Goal: Find specific page/section: Find specific page/section

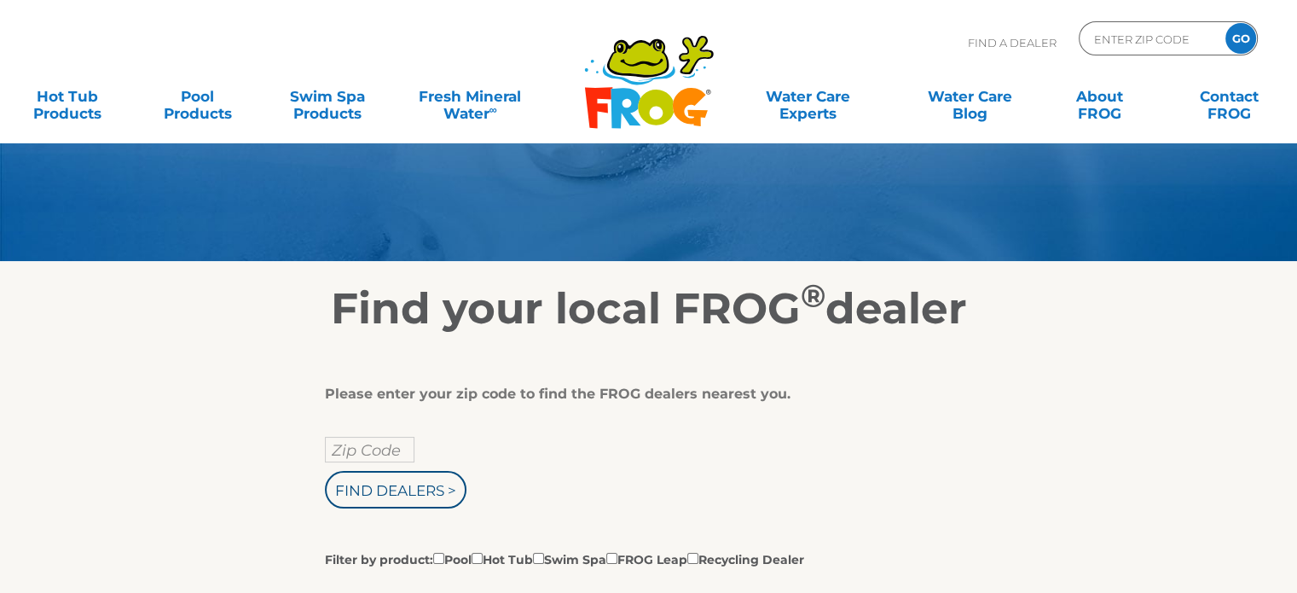
scroll to position [171, 0]
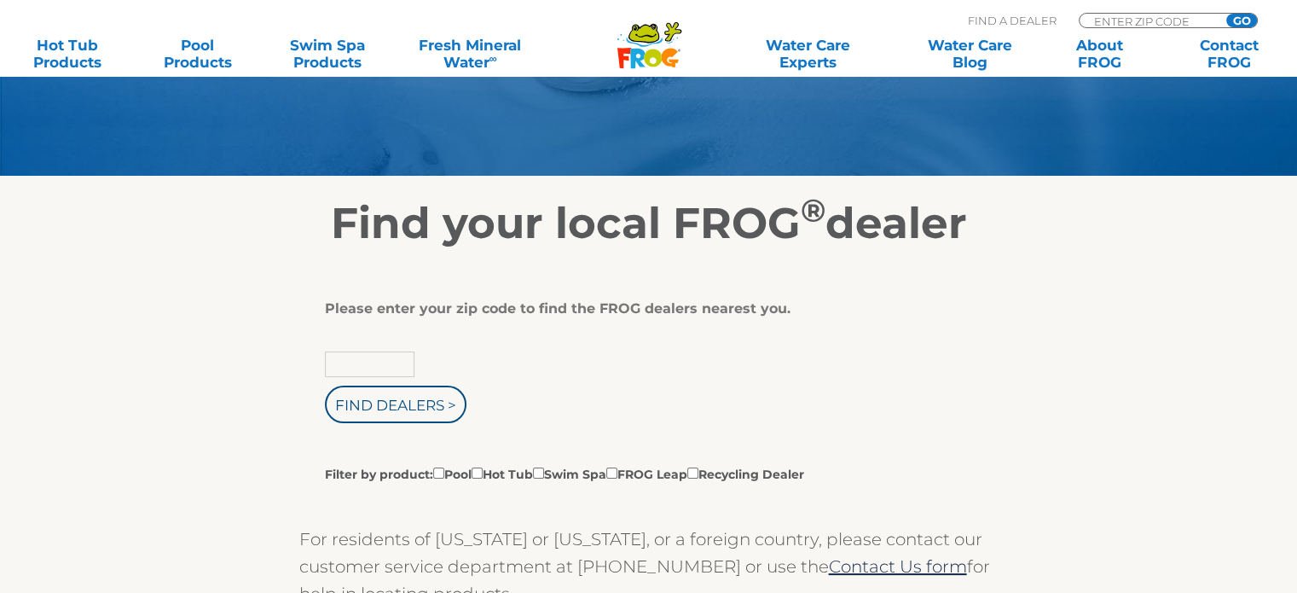
click at [359, 368] on input "text" at bounding box center [370, 364] width 90 height 26
type input "80233"
click at [325, 385] on input "Find Dealers >" at bounding box center [396, 404] width 142 height 38
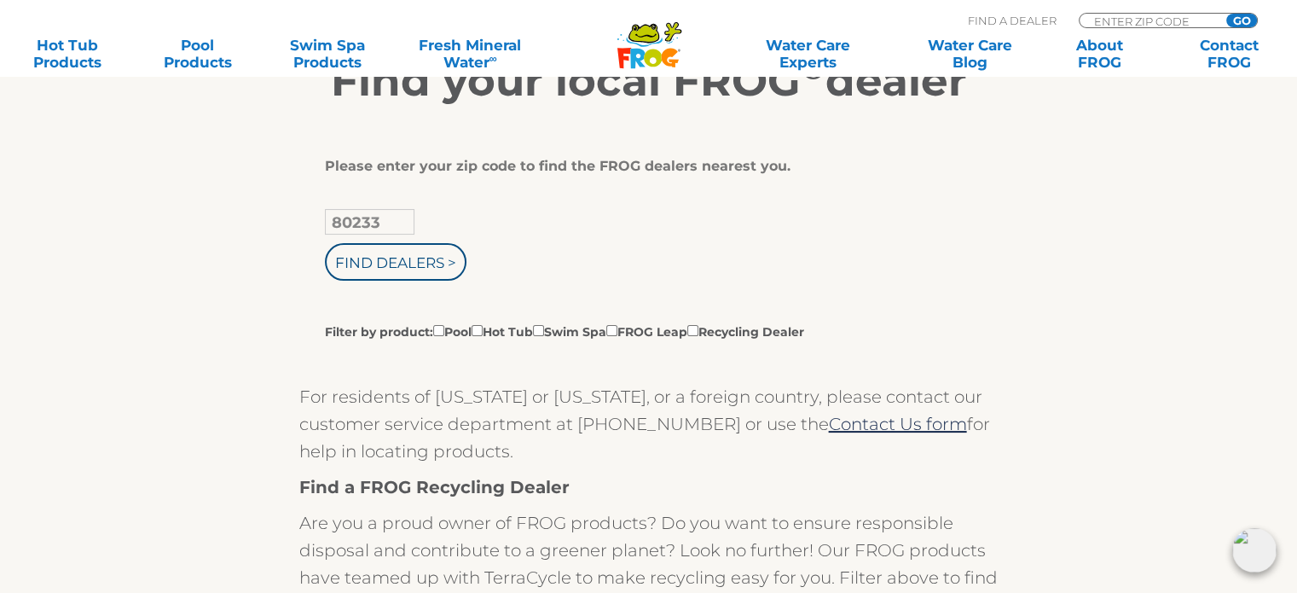
scroll to position [341, 0]
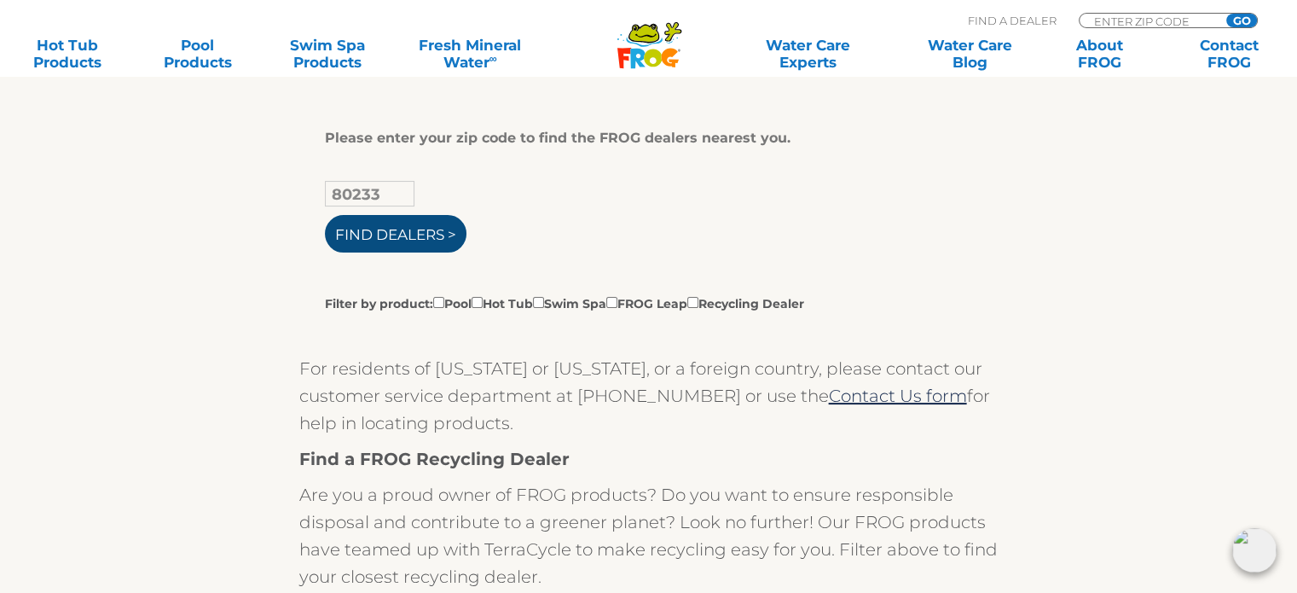
click at [392, 228] on input "Find Dealers >" at bounding box center [396, 234] width 142 height 38
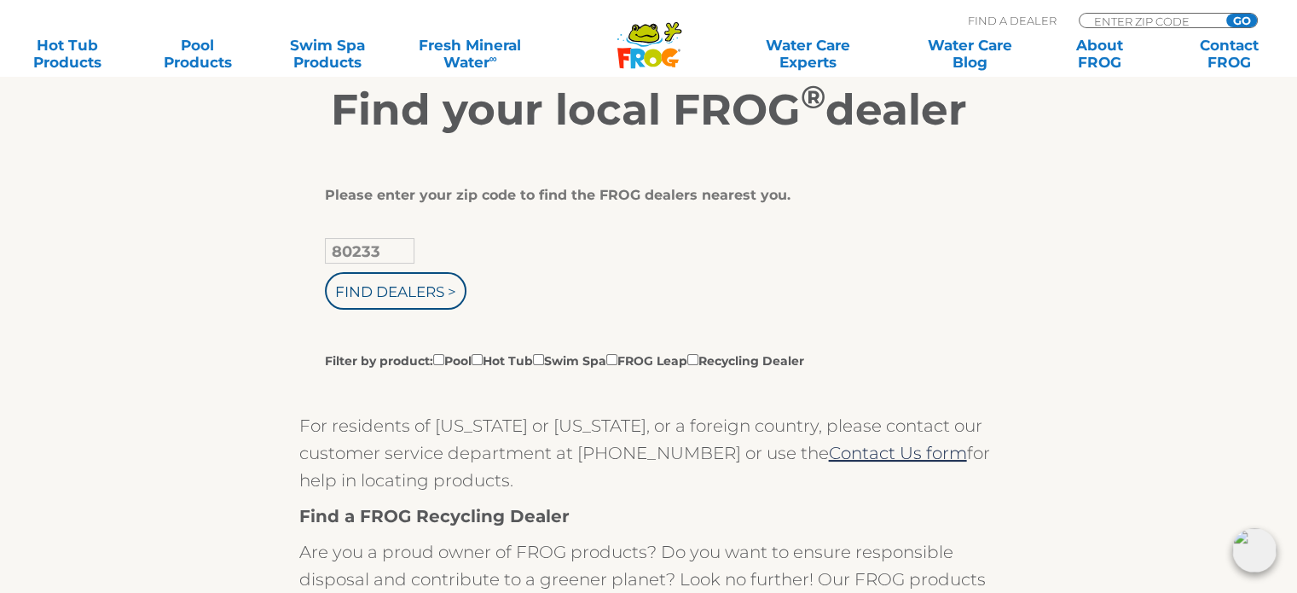
scroll to position [256, 0]
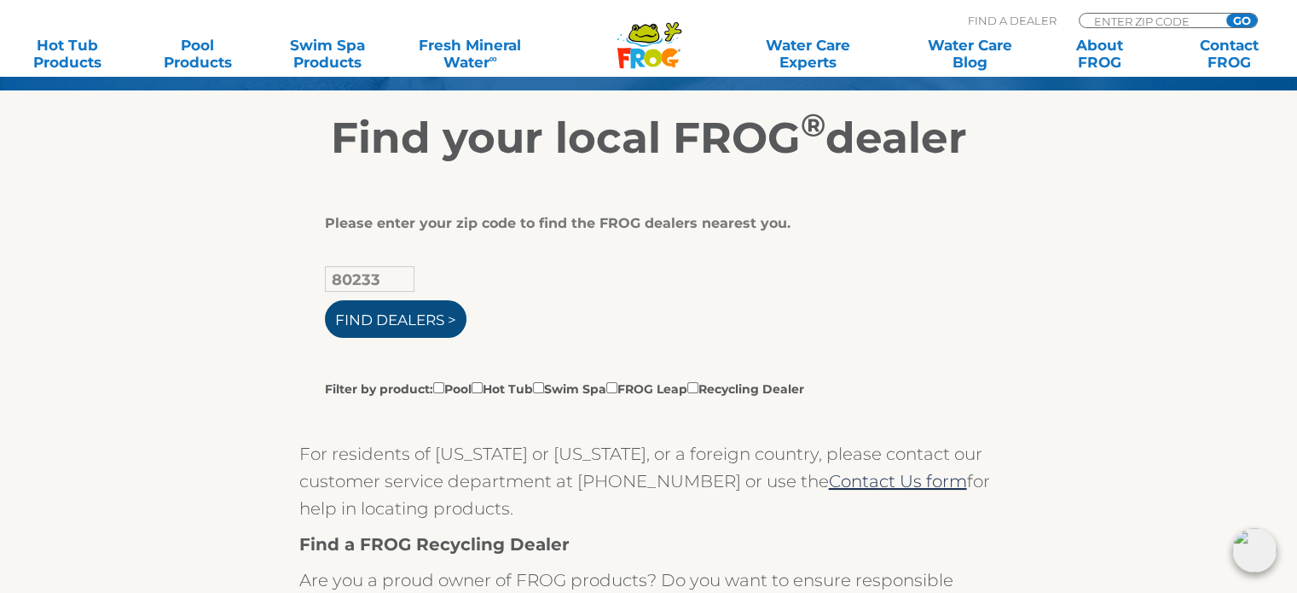
click at [415, 321] on input "Find Dealers >" at bounding box center [396, 319] width 142 height 38
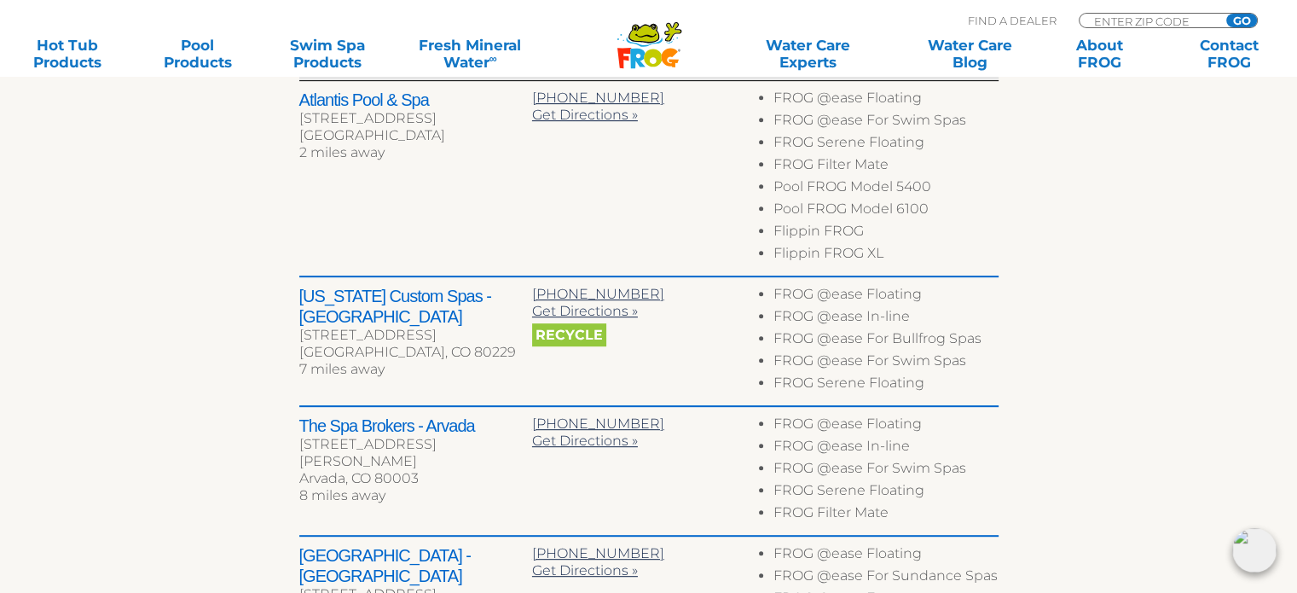
scroll to position [756, 0]
